Goal: Book appointment/travel/reservation

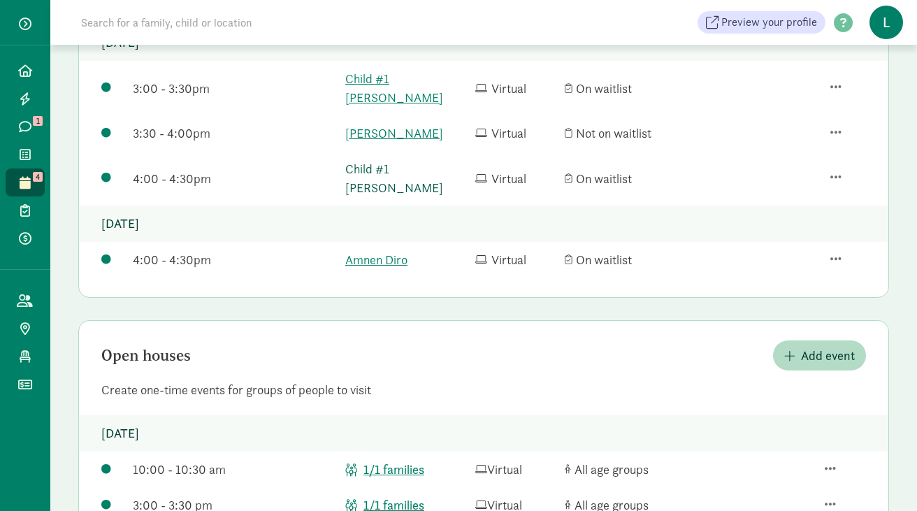
scroll to position [396, 0]
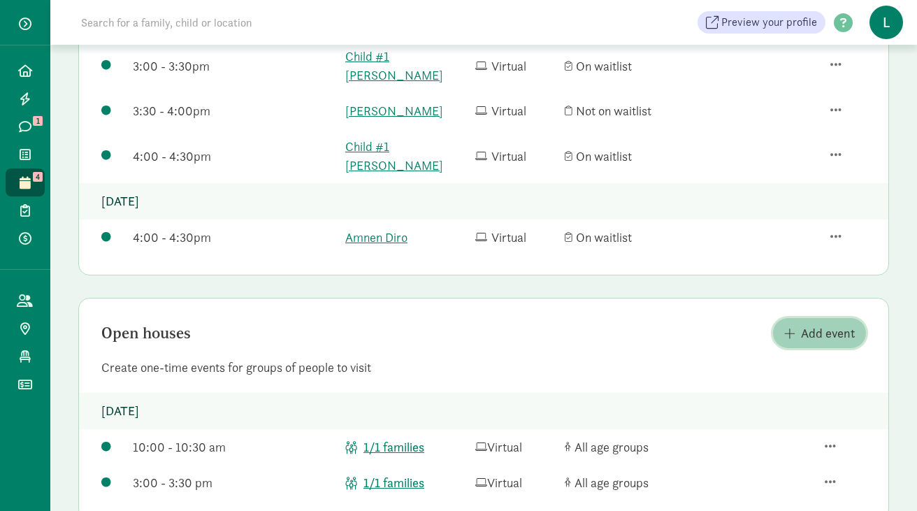
click at [799, 318] on button "Add event" at bounding box center [819, 333] width 93 height 30
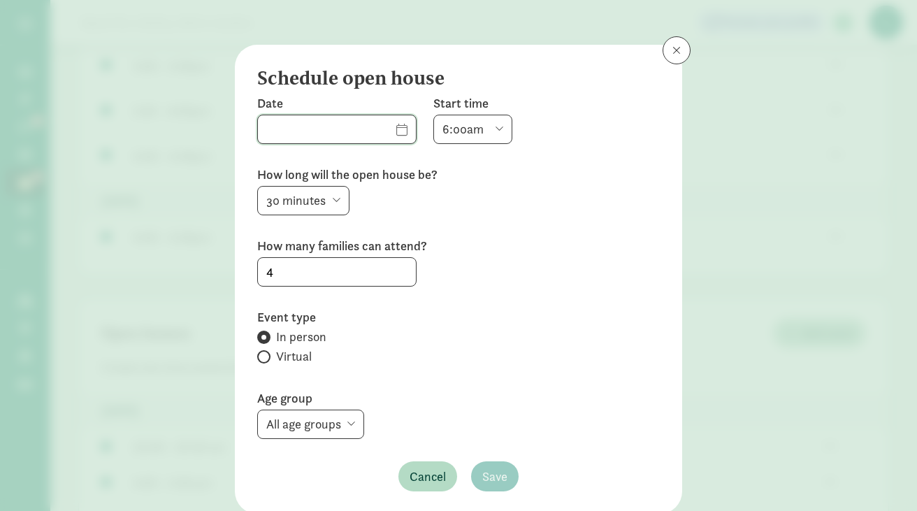
click at [381, 131] on input "text" at bounding box center [337, 129] width 158 height 28
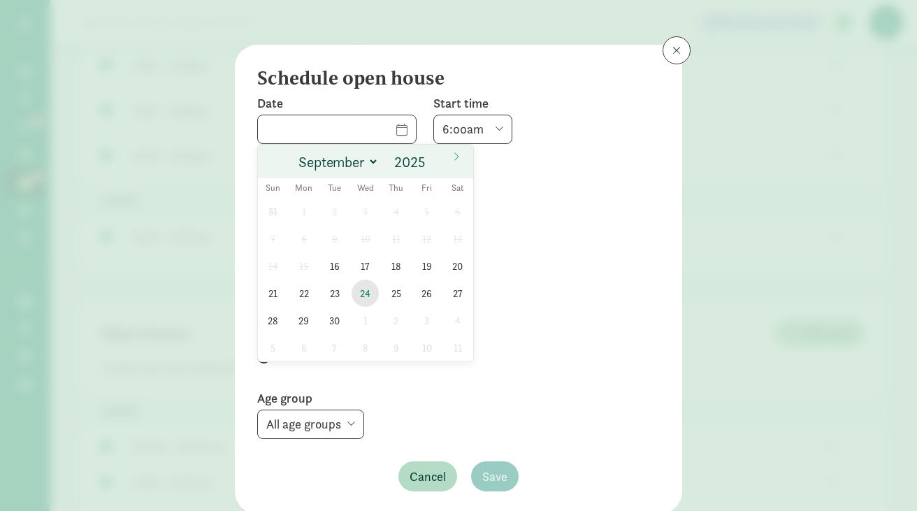
click at [362, 295] on span "24" at bounding box center [365, 293] width 27 height 27
type input "[DATE]"
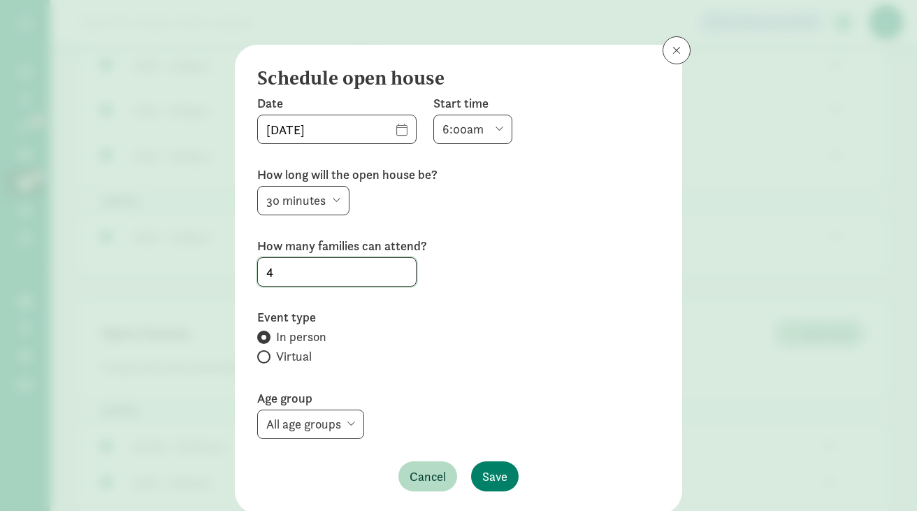
click at [307, 269] on input "4" at bounding box center [337, 272] width 158 height 28
type input "1"
click at [452, 124] on select "6:00am 6:30am 7:00am 7:30am 8:00am 8:30am 9:00am 9:30am 10:00am 10:30am 11:00am…" at bounding box center [472, 129] width 79 height 29
select select "600"
click at [433, 115] on select "6:00am 6:30am 7:00am 7:30am 8:00am 8:30am 9:00am 9:30am 10:00am 10:30am 11:00am…" at bounding box center [472, 129] width 79 height 29
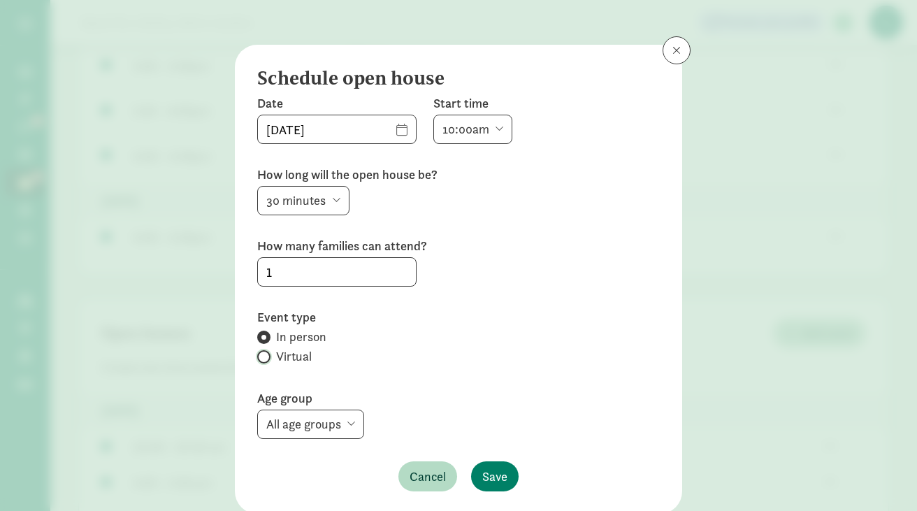
click at [266, 354] on input "Virtual" at bounding box center [261, 356] width 9 height 9
radio input "true"
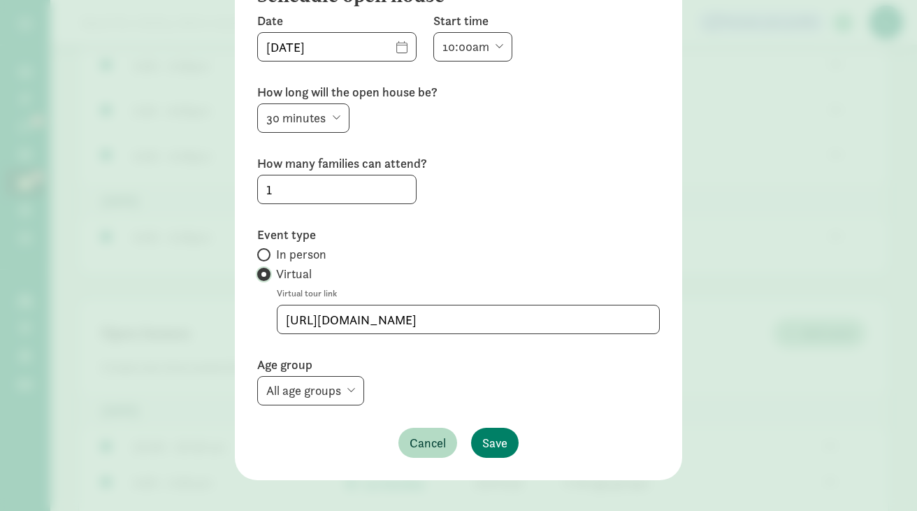
scroll to position [84, 0]
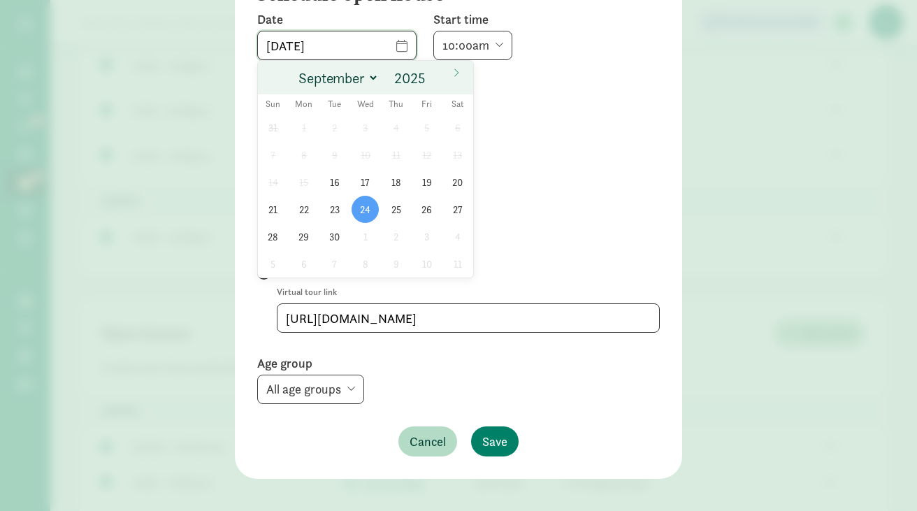
click at [382, 40] on input "[DATE]" at bounding box center [337, 45] width 158 height 28
click at [428, 378] on div "All age groups Waddlers Preschool Pre-Kinder Toddlers Preschool Jr." at bounding box center [458, 389] width 403 height 29
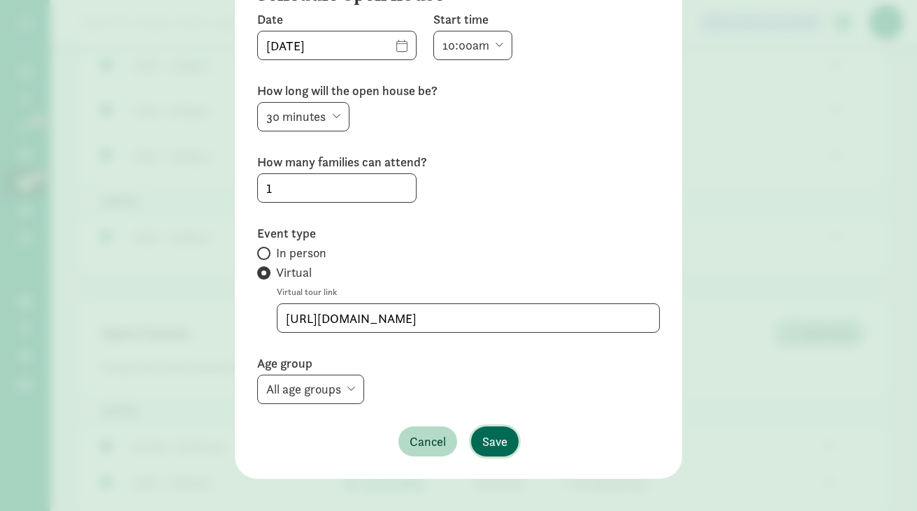
click at [498, 448] on span "Save" at bounding box center [494, 441] width 25 height 19
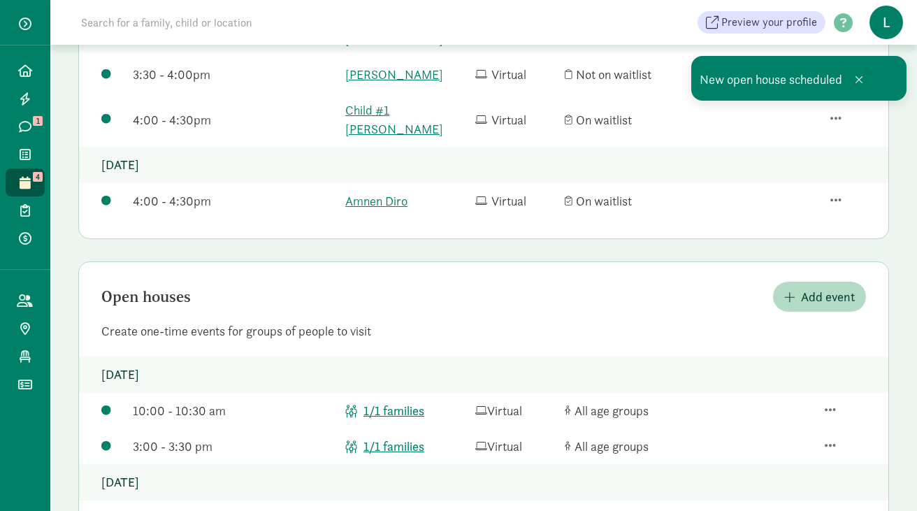
scroll to position [468, 0]
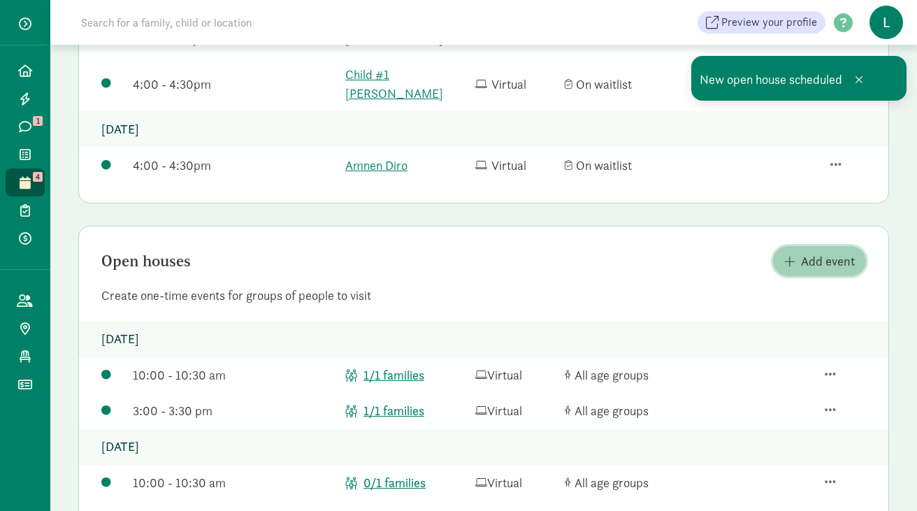
click at [794, 255] on span "button" at bounding box center [789, 261] width 11 height 13
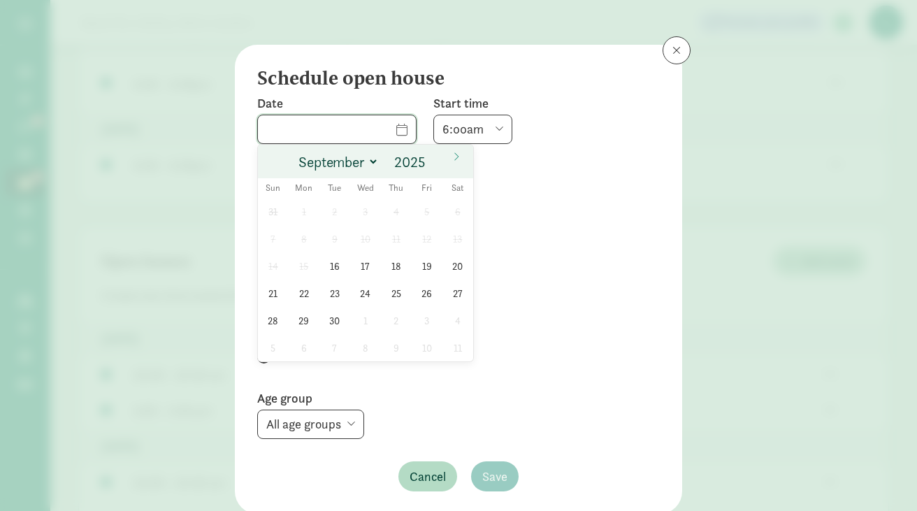
click at [380, 130] on input "text" at bounding box center [337, 129] width 158 height 28
click at [361, 294] on span "24" at bounding box center [365, 293] width 27 height 27
type input "[DATE]"
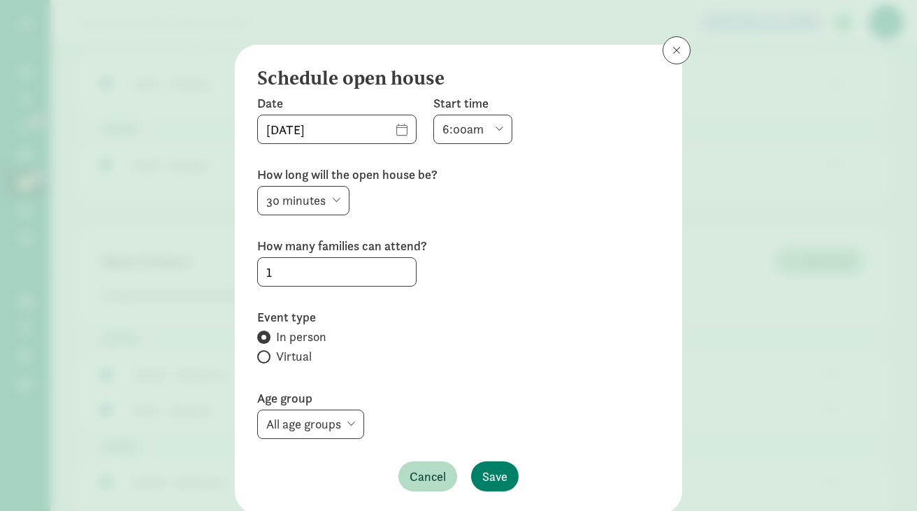
click at [459, 134] on select "6:00am 6:30am 7:00am 7:30am 8:00am 8:30am 9:00am 9:30am 10:00am 10:30am 11:00am…" at bounding box center [472, 129] width 79 height 29
select select "900"
click at [433, 115] on select "6:00am 6:30am 7:00am 7:30am 8:00am 8:30am 9:00am 9:30am 10:00am 10:30am 11:00am…" at bounding box center [472, 129] width 79 height 29
click at [266, 359] on input "Virtual" at bounding box center [261, 356] width 9 height 9
radio input "true"
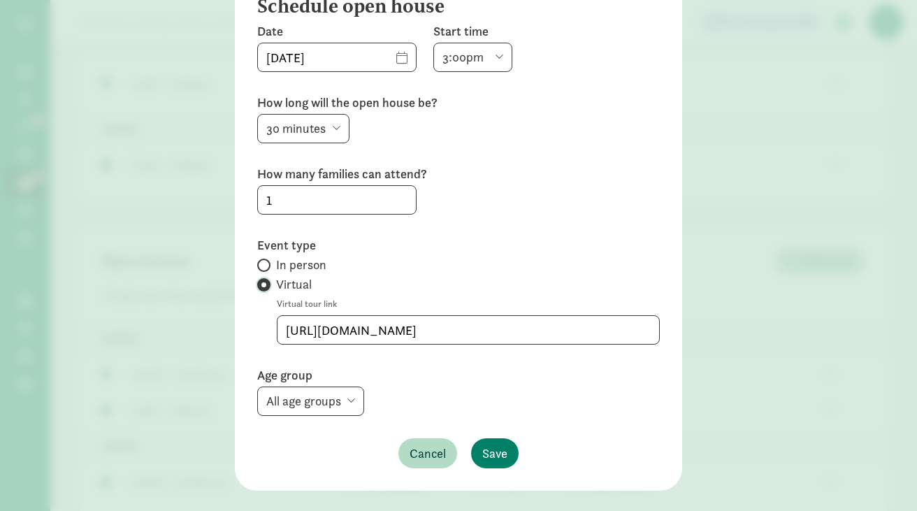
scroll to position [96, 0]
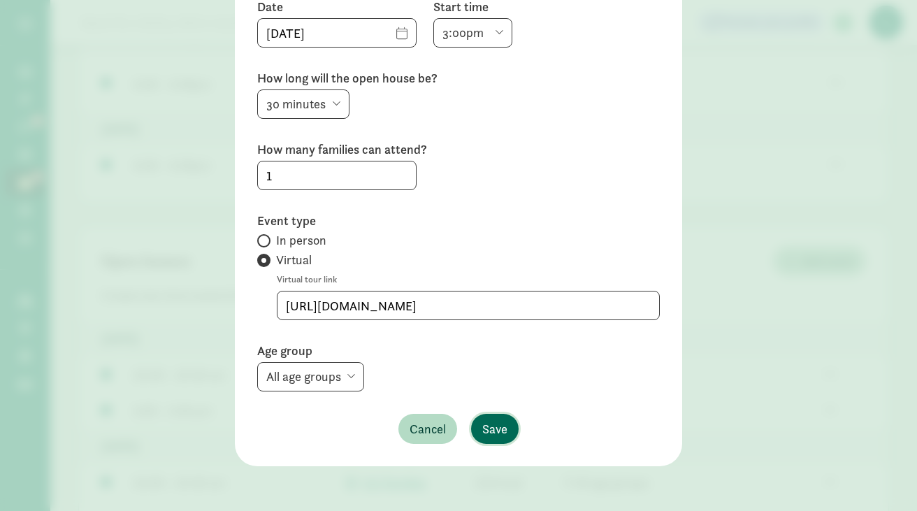
click at [501, 424] on span "Save" at bounding box center [494, 429] width 25 height 19
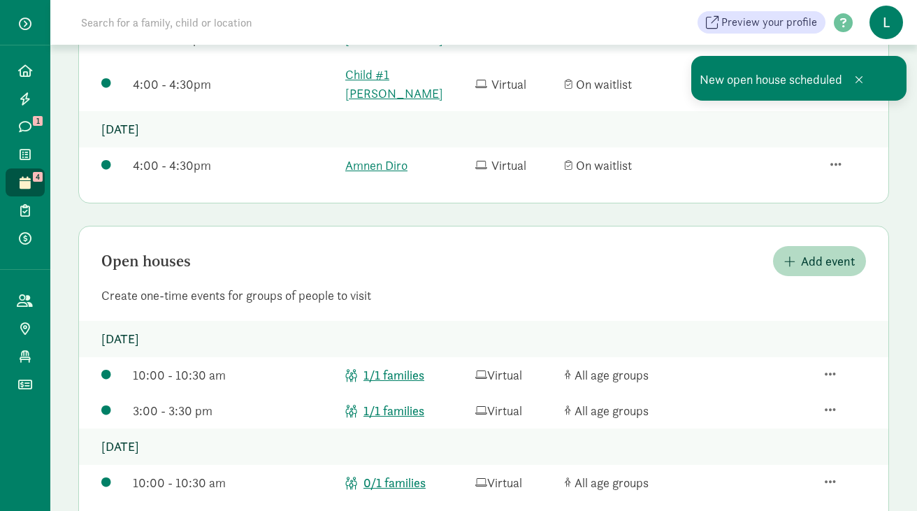
scroll to position [503, 0]
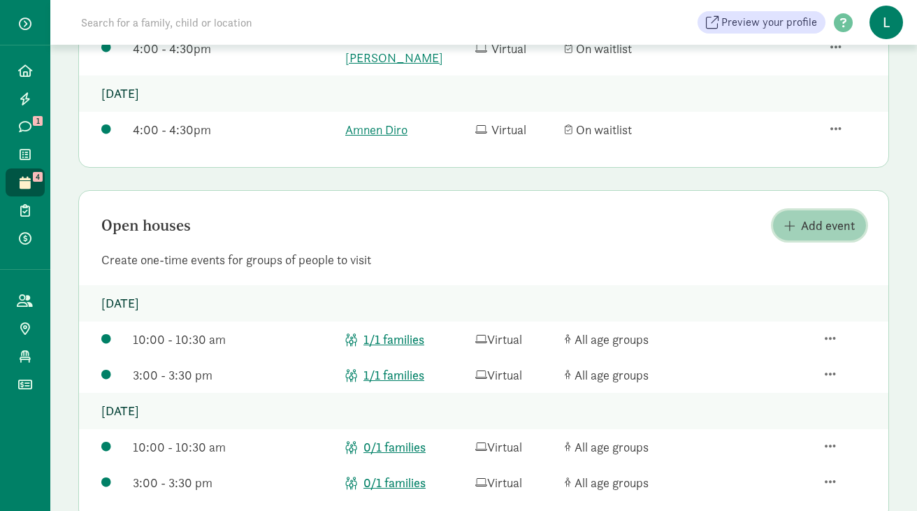
click at [810, 216] on span "Add event" at bounding box center [828, 225] width 54 height 19
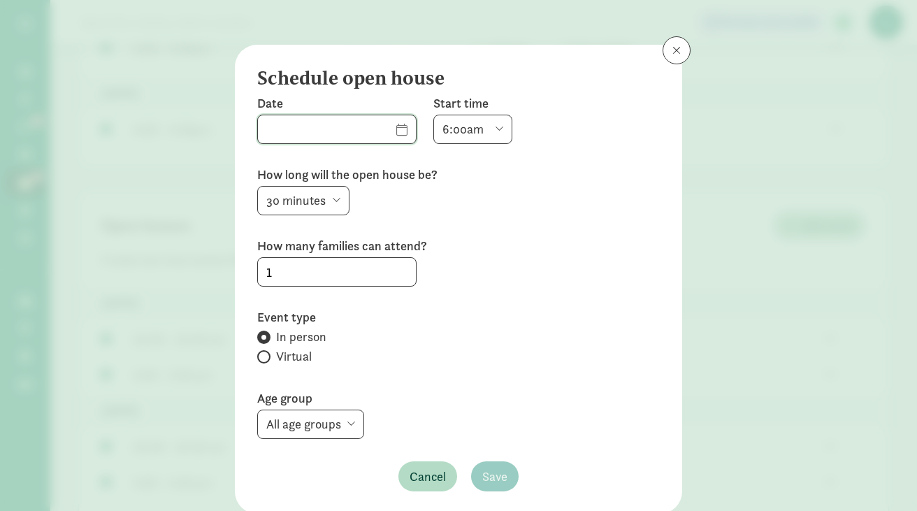
click at [377, 129] on input "text" at bounding box center [337, 129] width 158 height 28
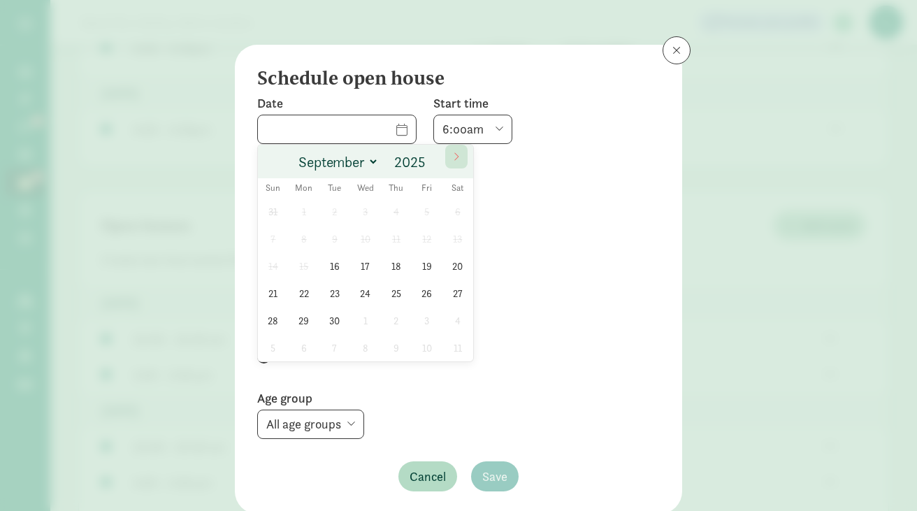
click at [454, 157] on icon at bounding box center [456, 157] width 8 height 10
select select "9"
click at [363, 213] on span "1" at bounding box center [365, 211] width 27 height 27
type input "[DATE]"
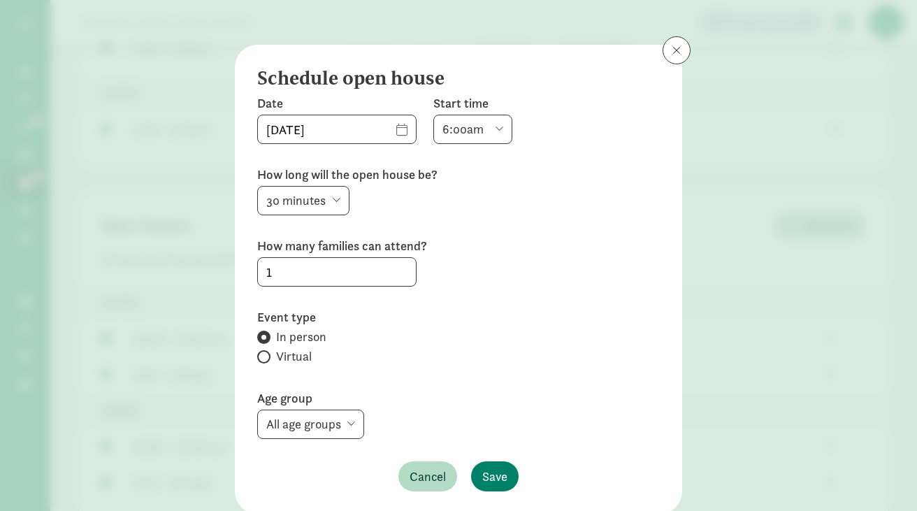
click at [439, 129] on select "6:00am 6:30am 7:00am 7:30am 8:00am 8:30am 9:00am 9:30am 10:00am 10:30am 11:00am…" at bounding box center [472, 129] width 79 height 29
select select "600"
click at [433, 115] on select "6:00am 6:30am 7:00am 7:30am 8:00am 8:30am 9:00am 9:30am 10:00am 10:30am 11:00am…" at bounding box center [472, 129] width 79 height 29
click at [264, 358] on input "Virtual" at bounding box center [261, 356] width 9 height 9
radio input "true"
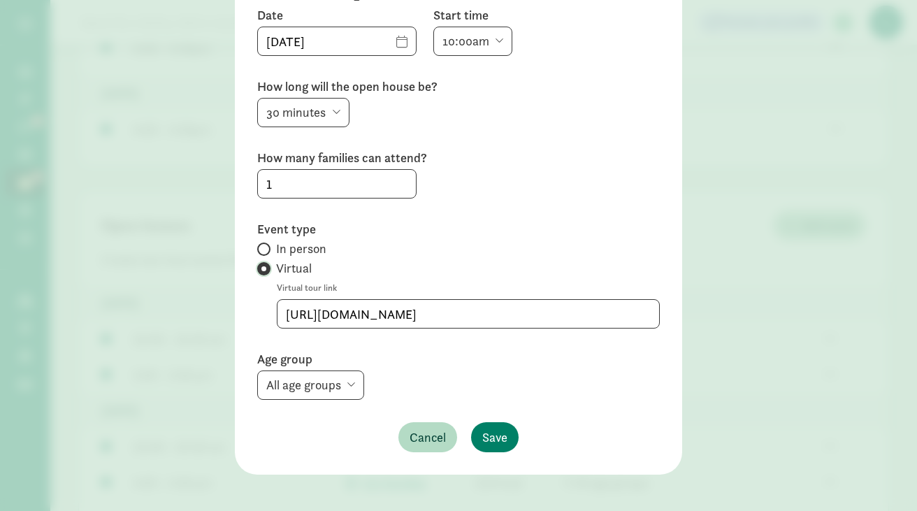
scroll to position [96, 0]
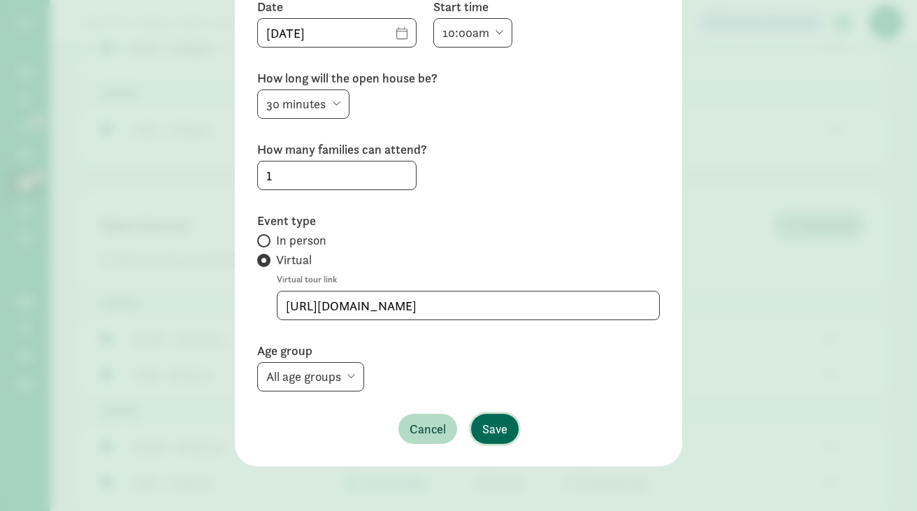
click at [499, 431] on span "Save" at bounding box center [494, 429] width 25 height 19
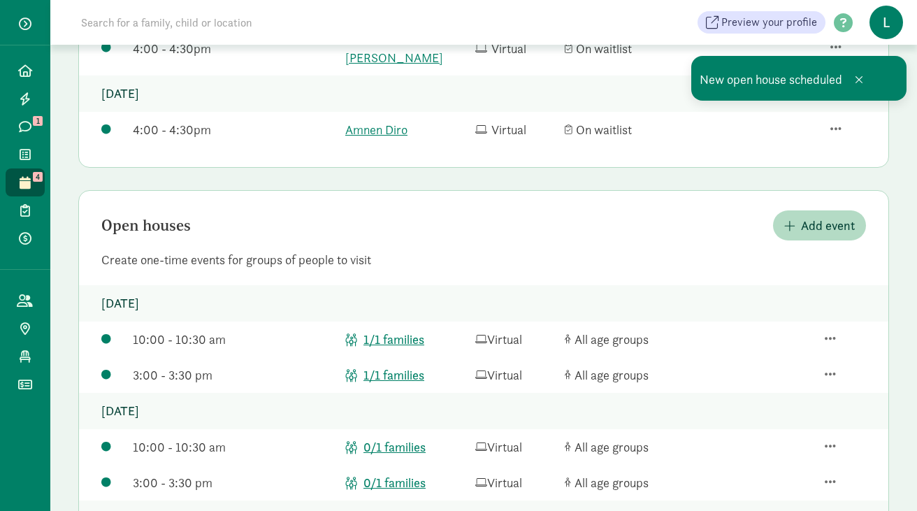
scroll to position [575, 0]
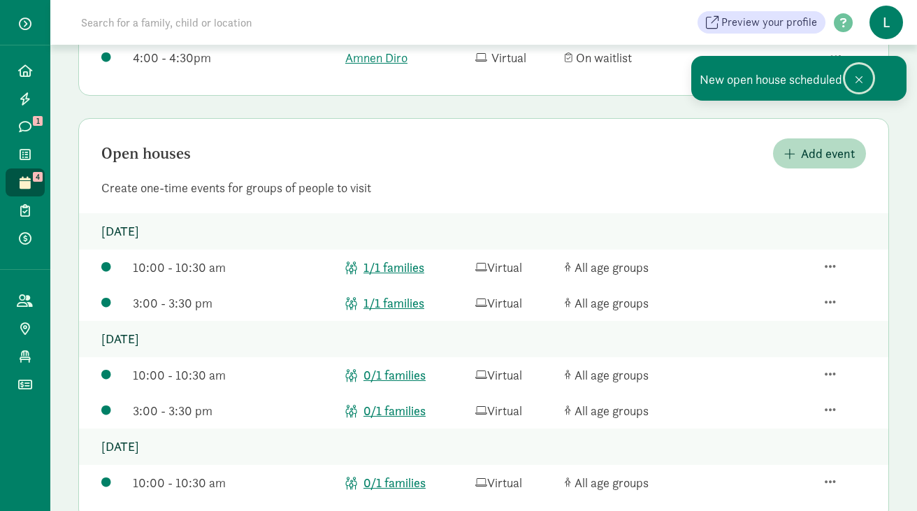
click at [861, 74] on span at bounding box center [859, 79] width 8 height 11
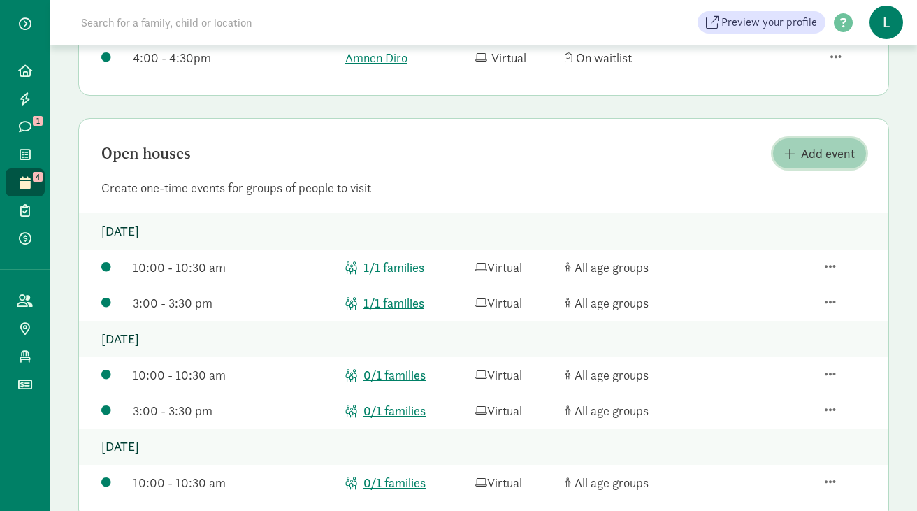
click at [821, 144] on span "Add event" at bounding box center [828, 153] width 54 height 19
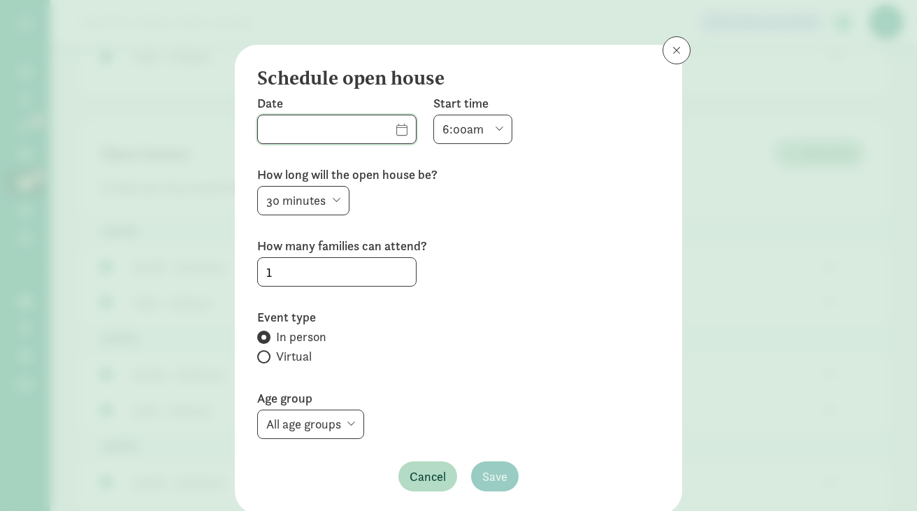
click at [382, 121] on input "text" at bounding box center [337, 129] width 158 height 28
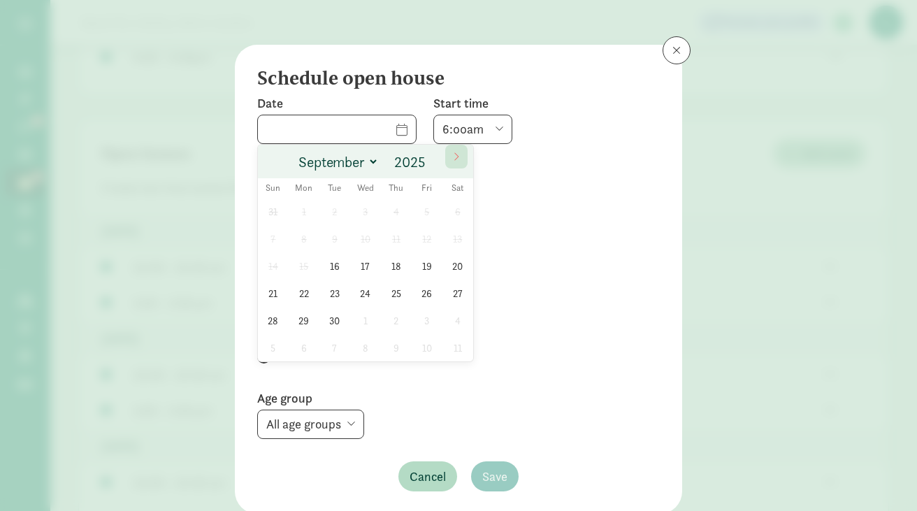
click at [453, 157] on icon at bounding box center [456, 157] width 8 height 10
select select "9"
click at [357, 217] on span "1" at bounding box center [365, 211] width 27 height 27
type input "[DATE]"
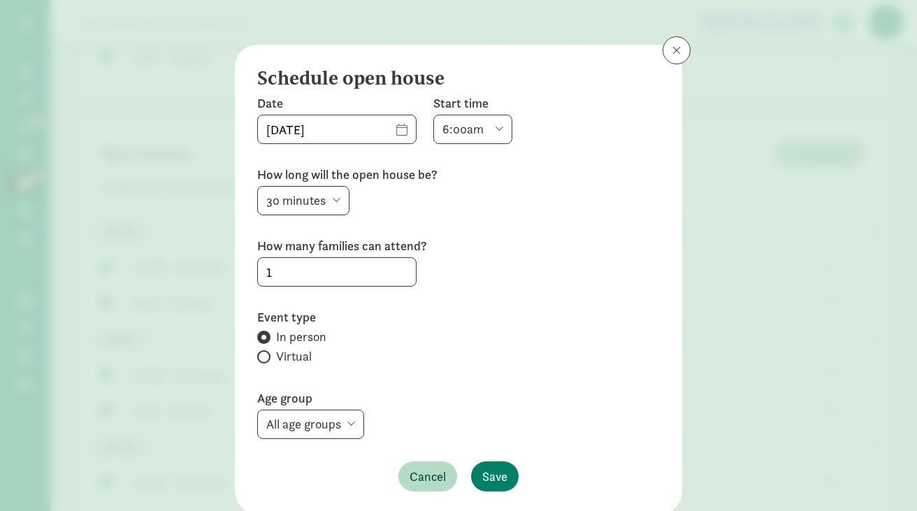
click at [451, 131] on select "6:00am 6:30am 7:00am 7:30am 8:00am 8:30am 9:00am 9:30am 10:00am 10:30am 11:00am…" at bounding box center [472, 129] width 79 height 29
select select "900"
click at [433, 115] on select "6:00am 6:30am 7:00am 7:30am 8:00am 8:30am 9:00am 9:30am 10:00am 10:30am 11:00am…" at bounding box center [472, 129] width 79 height 29
click at [264, 354] on input "Virtual" at bounding box center [261, 356] width 9 height 9
radio input "true"
